Goal: Information Seeking & Learning: Compare options

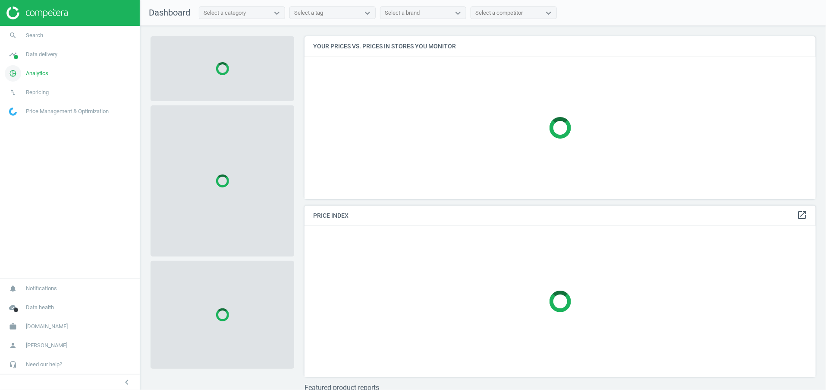
scroll to position [183, 522]
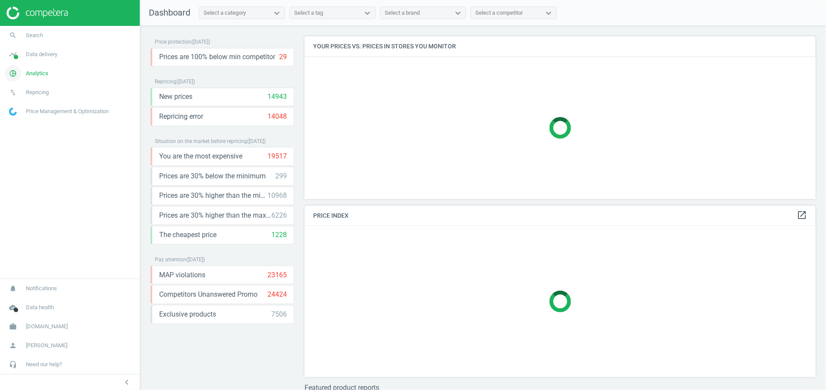
click at [39, 75] on span "Analytics" at bounding box center [37, 73] width 22 height 8
click at [22, 102] on span "Products" at bounding box center [19, 104] width 20 height 7
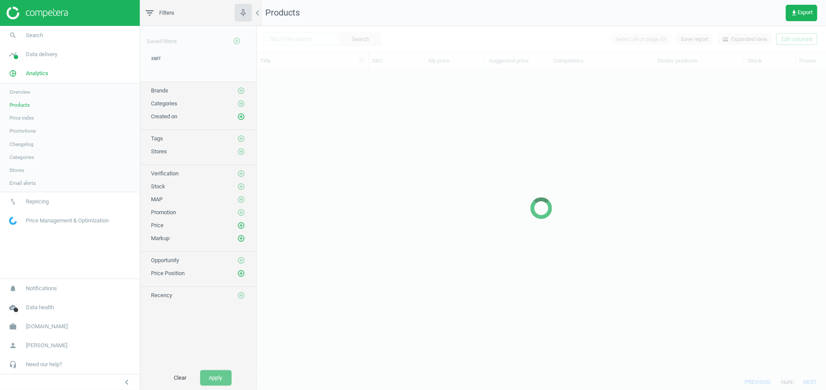
scroll to position [285, 560]
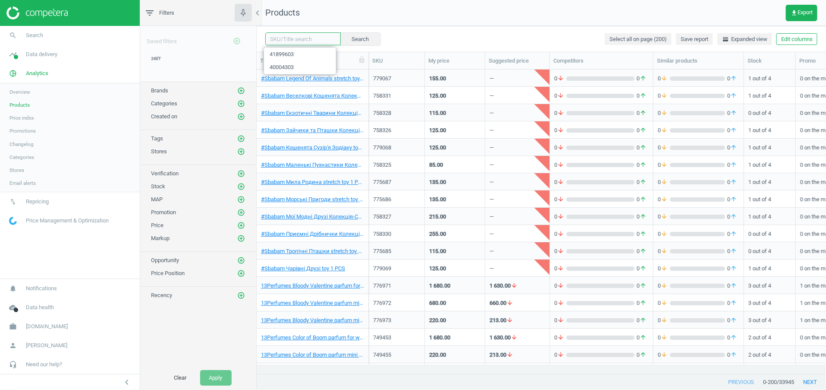
click at [312, 42] on input "text" at bounding box center [303, 38] width 76 height 13
paste input "544034"
type input "544034"
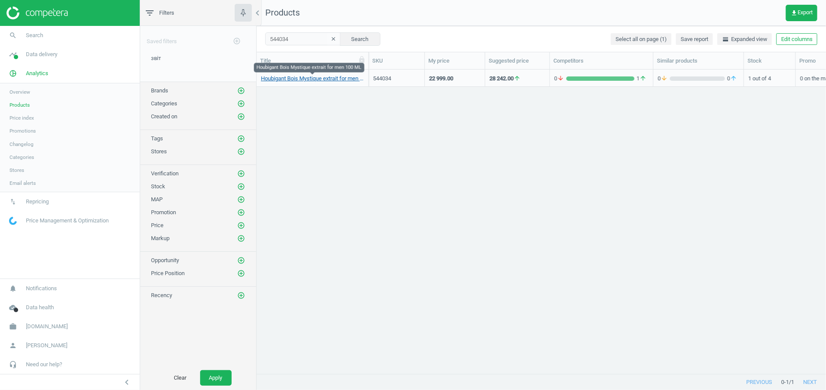
click at [347, 79] on link "Houbigant Bois Mystique extrait for men 100 ML" at bounding box center [312, 79] width 103 height 8
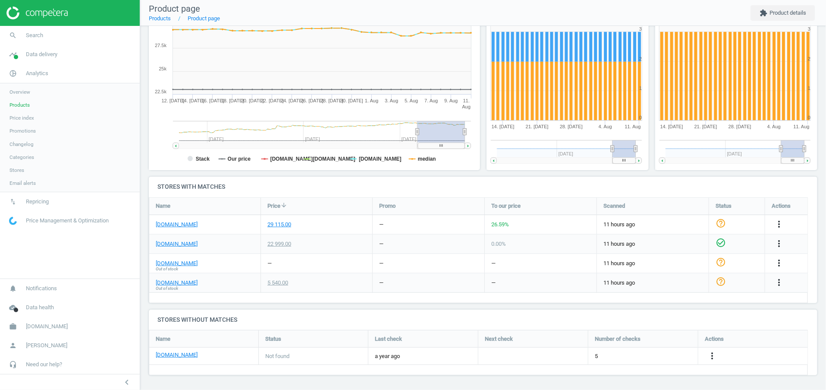
scroll to position [147, 0]
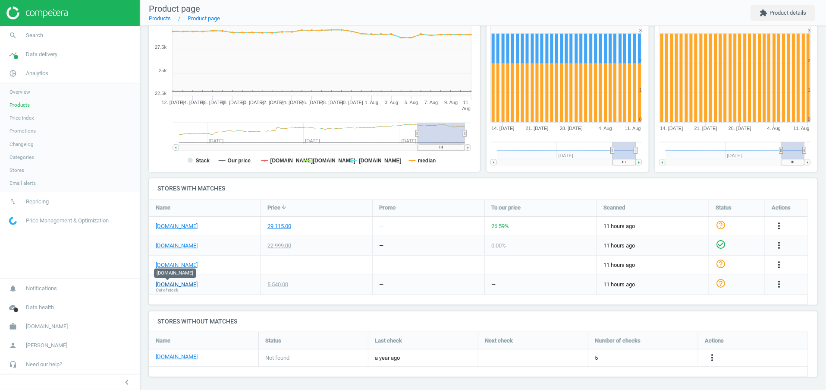
click at [165, 284] on link "[DOMAIN_NAME]" at bounding box center [177, 284] width 42 height 8
click at [167, 242] on link "[DOMAIN_NAME]" at bounding box center [177, 246] width 42 height 8
click at [178, 222] on link "[DOMAIN_NAME]" at bounding box center [177, 226] width 42 height 8
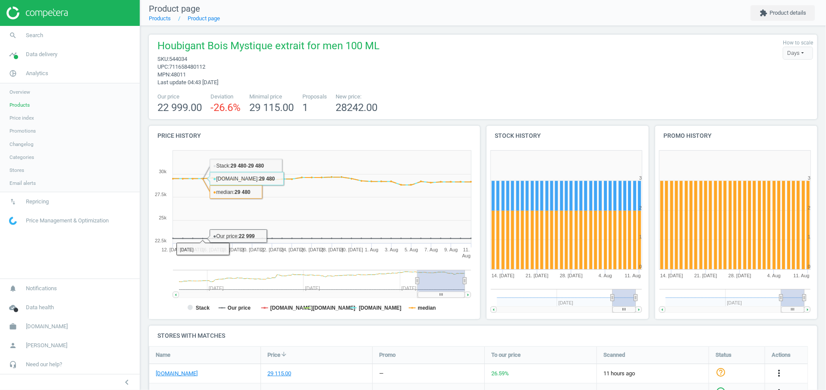
scroll to position [149, 0]
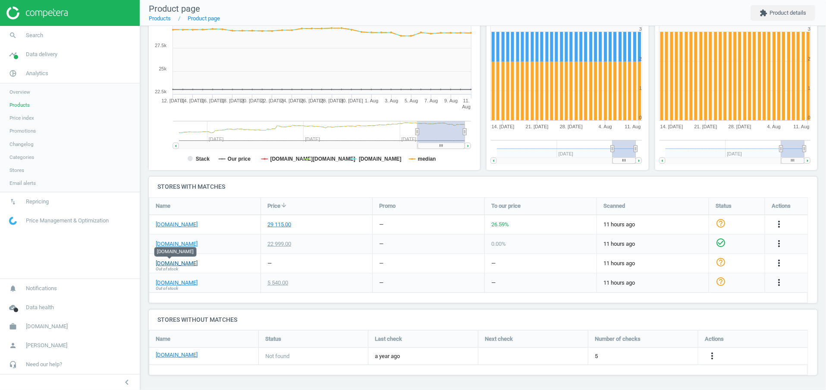
click at [171, 263] on link "[DOMAIN_NAME]" at bounding box center [177, 263] width 42 height 8
click at [279, 279] on div "5 540.00" at bounding box center [278, 283] width 21 height 8
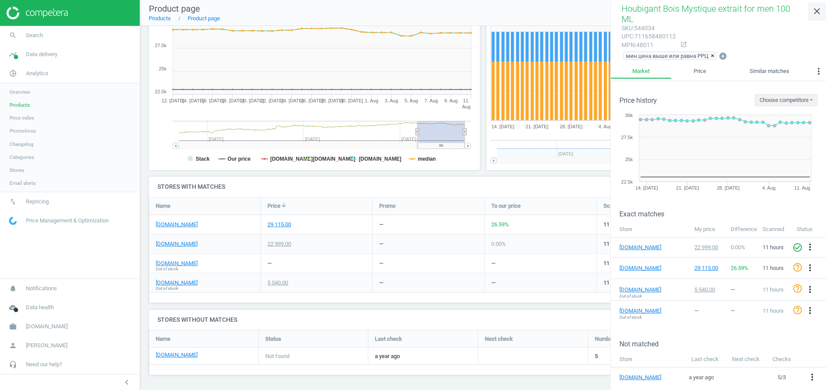
click at [814, 9] on icon "close" at bounding box center [817, 11] width 10 height 10
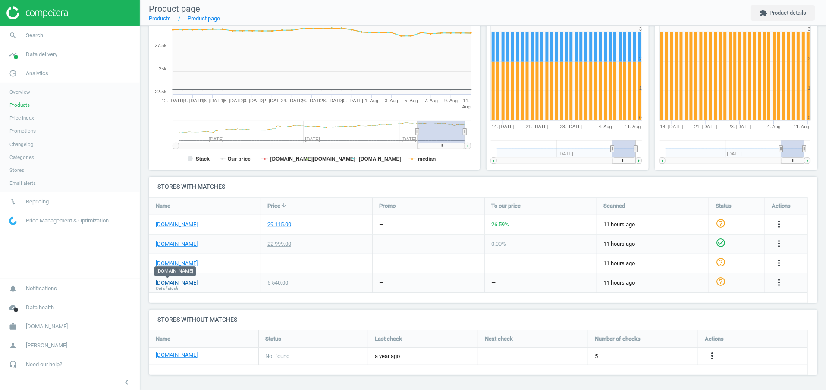
click at [160, 282] on link "[DOMAIN_NAME]" at bounding box center [177, 283] width 42 height 8
click at [288, 285] on div "5 540.00" at bounding box center [278, 283] width 21 height 8
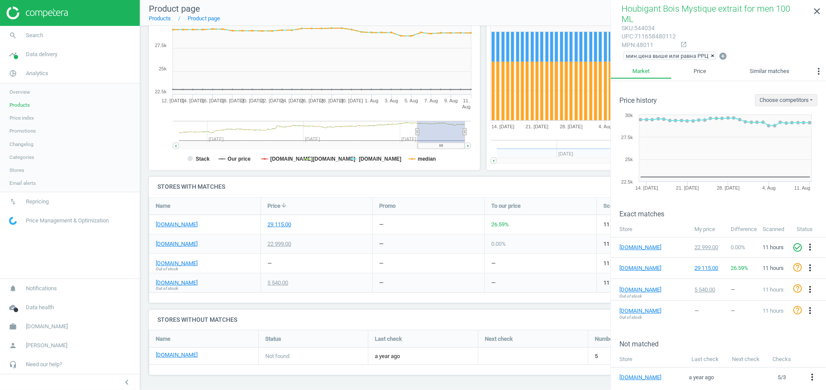
click at [268, 283] on div "5 540.00" at bounding box center [278, 283] width 21 height 8
click at [274, 283] on div "5 540.00" at bounding box center [278, 283] width 21 height 8
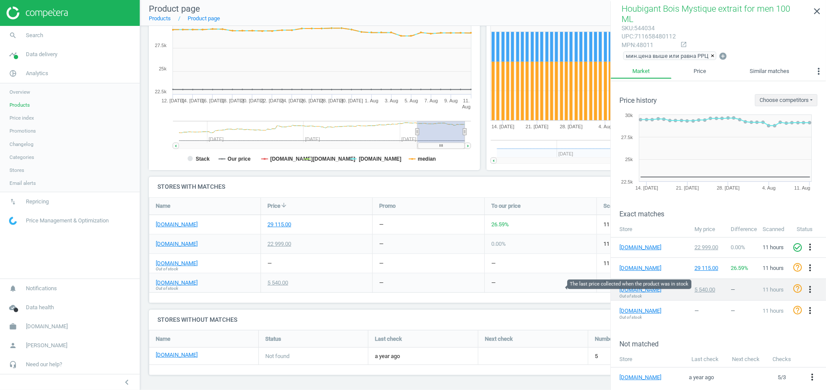
click at [705, 286] on div "5 540.00" at bounding box center [709, 290] width 28 height 8
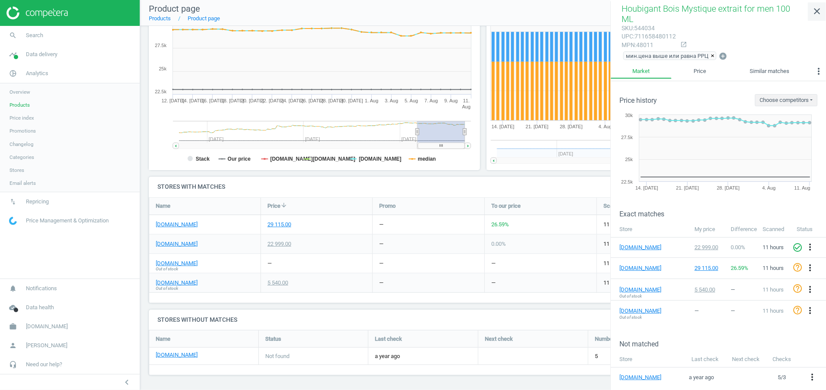
click at [813, 12] on icon "close" at bounding box center [817, 11] width 10 height 10
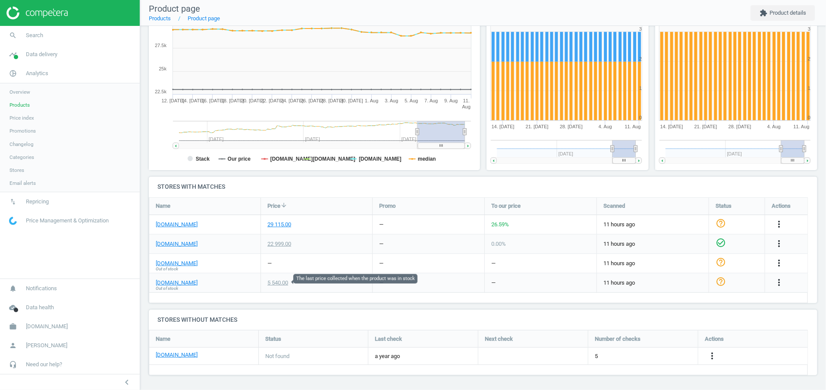
click at [273, 280] on div "5 540.00" at bounding box center [278, 283] width 21 height 8
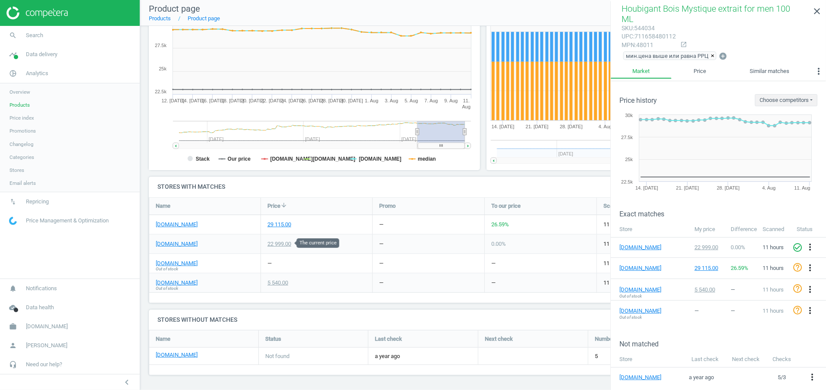
click at [282, 241] on div "22 999.00" at bounding box center [280, 244] width 24 height 8
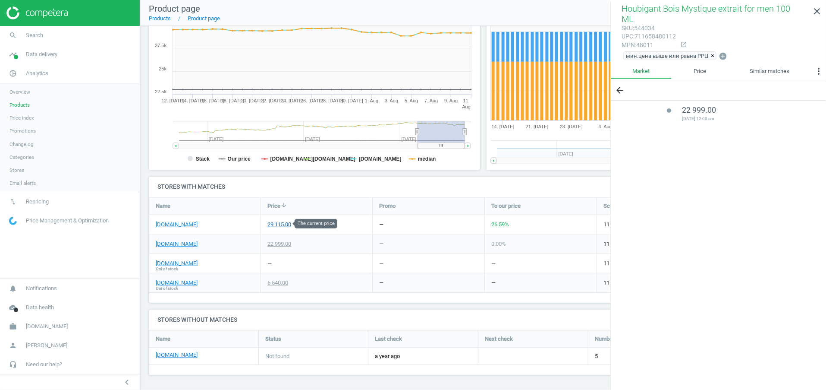
click at [279, 223] on div "29 115.00" at bounding box center [280, 225] width 24 height 8
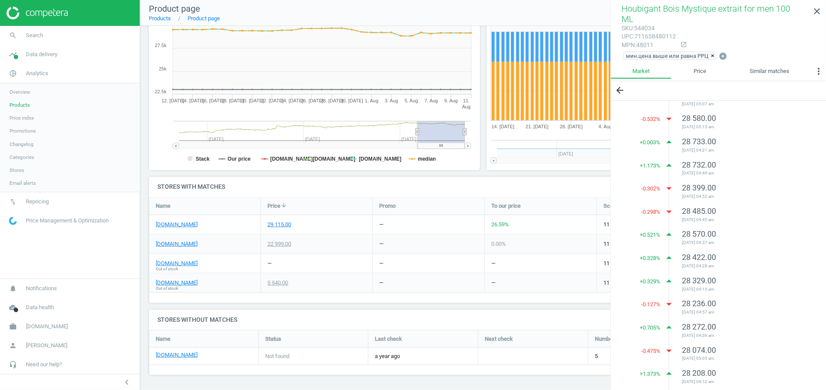
scroll to position [2035, 0]
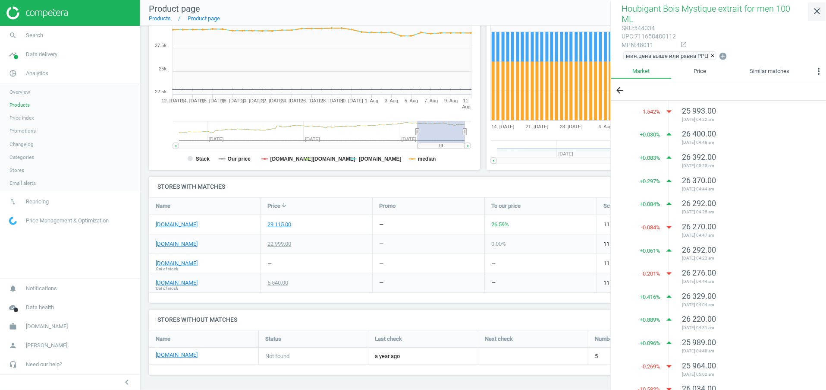
click at [819, 13] on icon "close" at bounding box center [817, 11] width 10 height 10
